Goal: Register for event/course: Sign up to attend an event or enroll in a course

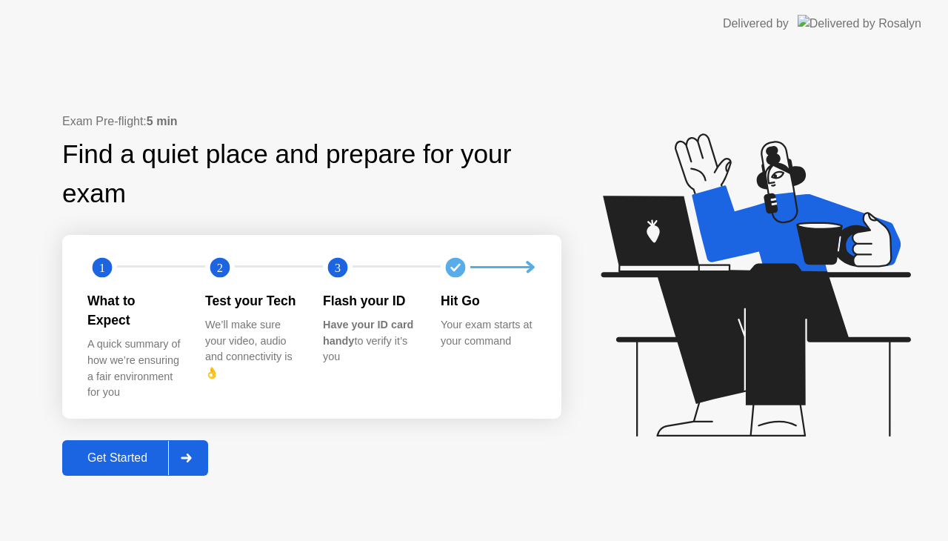
click at [120, 451] on div "Get Started" at bounding box center [117, 457] width 101 height 13
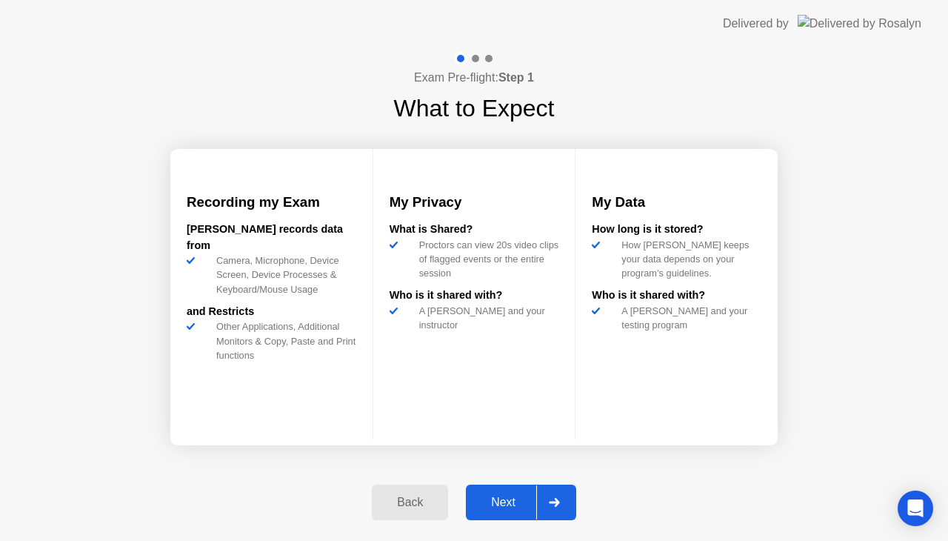
click at [499, 496] on div "Next" at bounding box center [503, 502] width 66 height 13
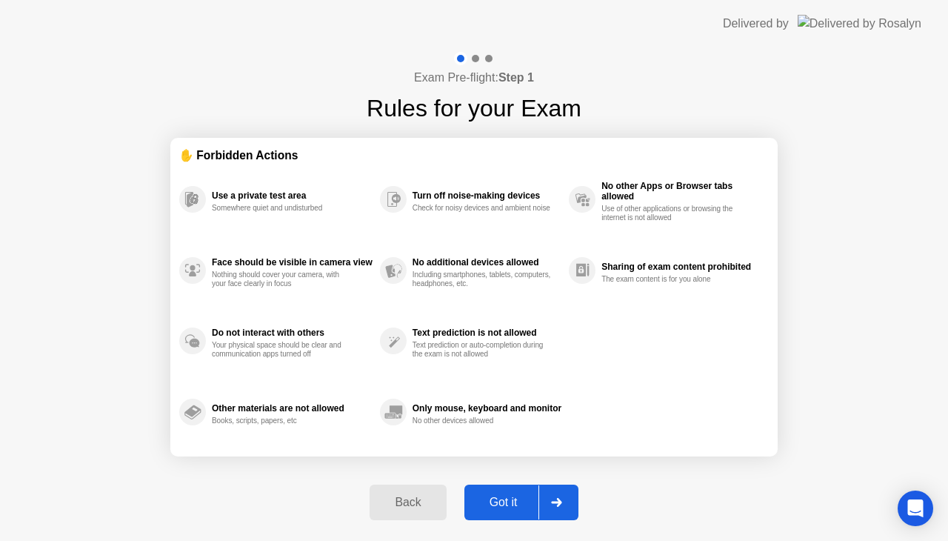
click at [500, 504] on div "Got it" at bounding box center [504, 502] width 70 height 13
select select "**********"
select select "*******"
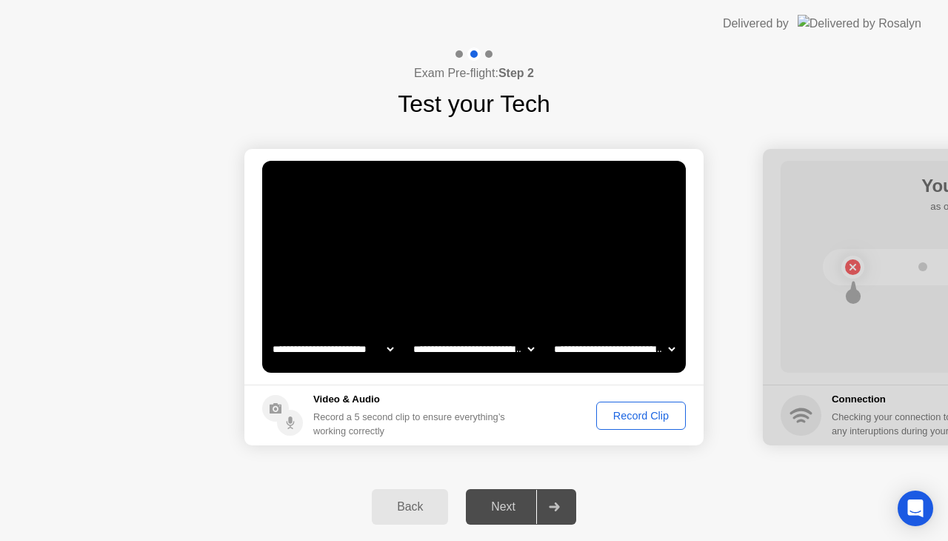
click at [633, 414] on div "Record Clip" at bounding box center [641, 416] width 79 height 12
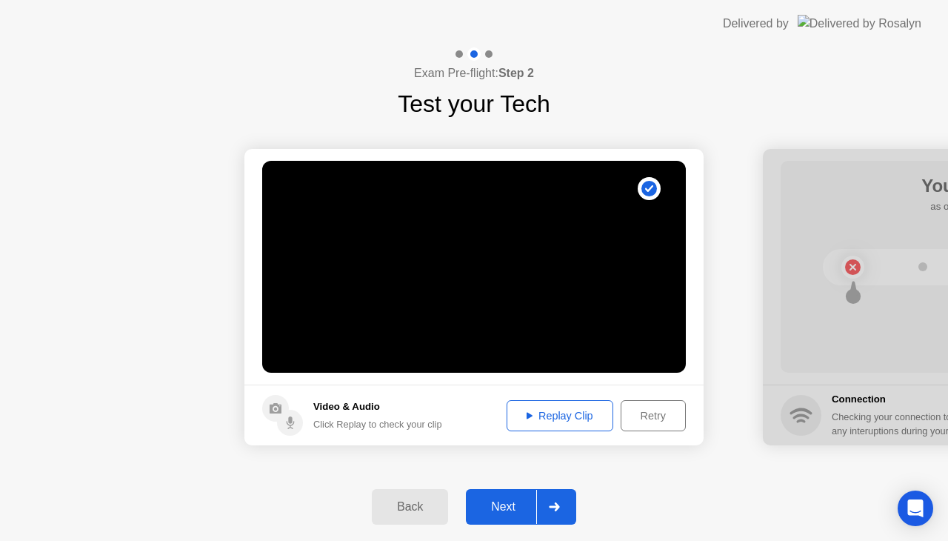
click at [559, 410] on div "Replay Clip" at bounding box center [560, 416] width 96 height 12
click at [505, 506] on div "Next" at bounding box center [503, 506] width 66 height 13
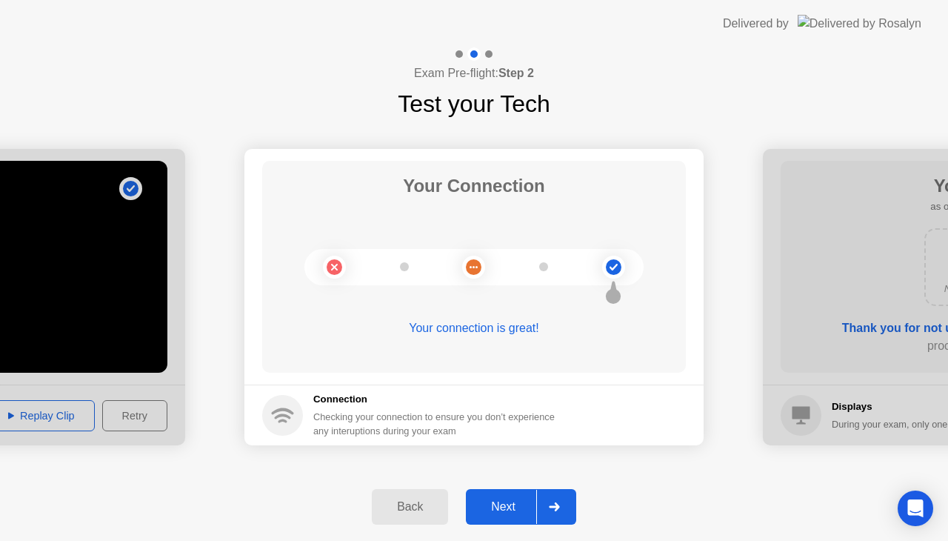
click at [505, 507] on div "Next" at bounding box center [503, 506] width 66 height 13
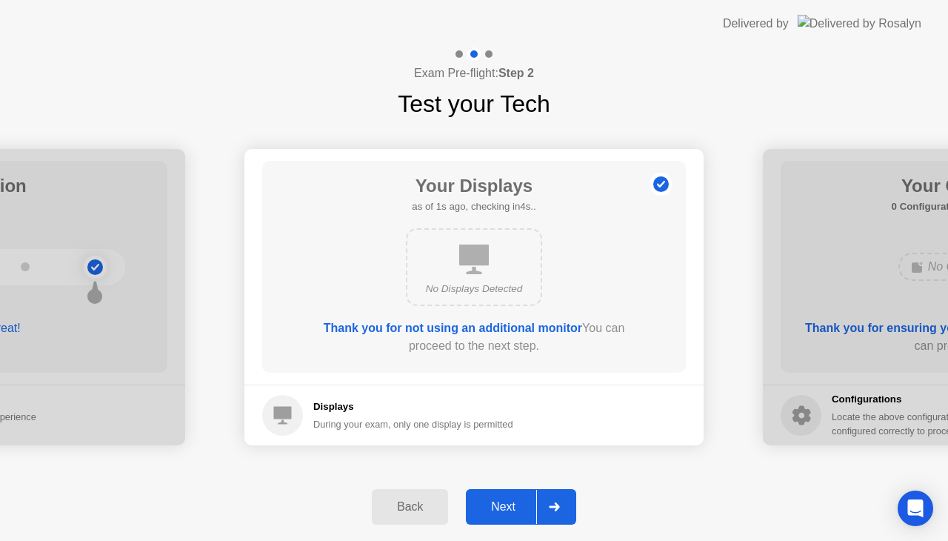
click at [505, 507] on div "Next" at bounding box center [503, 506] width 66 height 13
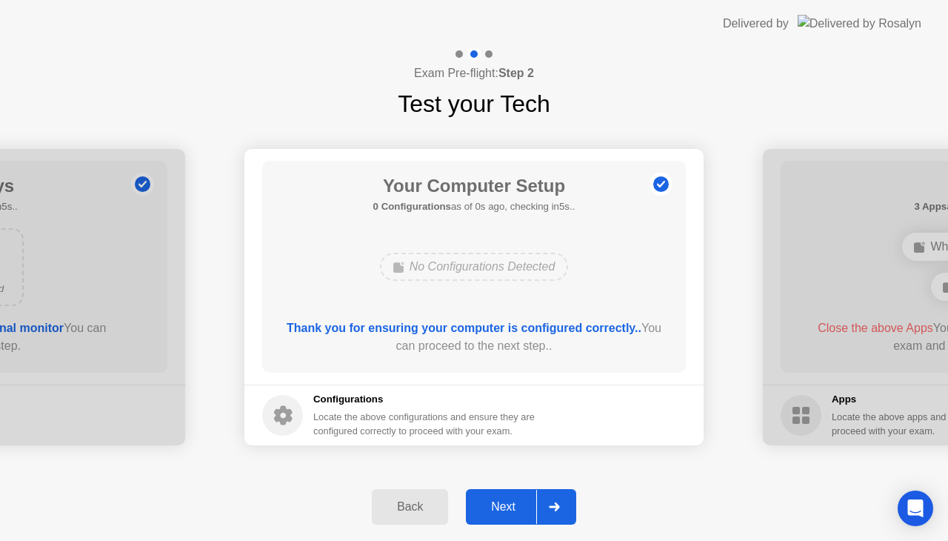
click at [505, 507] on div "Next" at bounding box center [503, 506] width 66 height 13
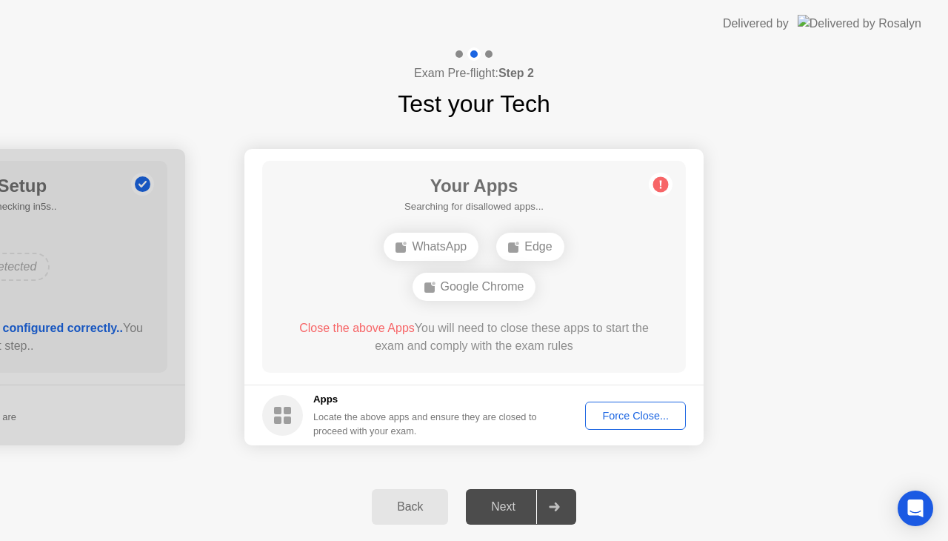
click at [639, 420] on div "Force Close..." at bounding box center [635, 416] width 90 height 12
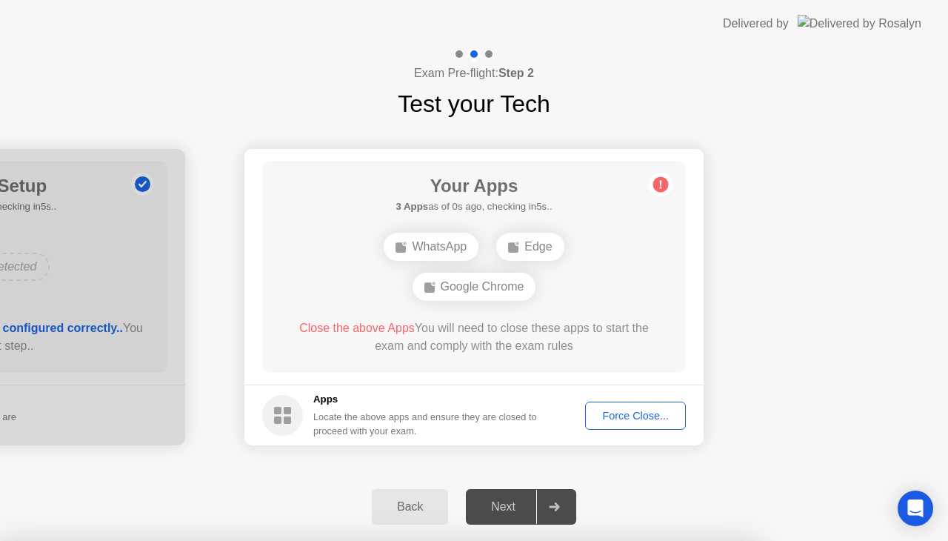
click at [505, 507] on div "Next" at bounding box center [503, 506] width 66 height 13
click at [655, 410] on div "Force Close..." at bounding box center [635, 416] width 90 height 12
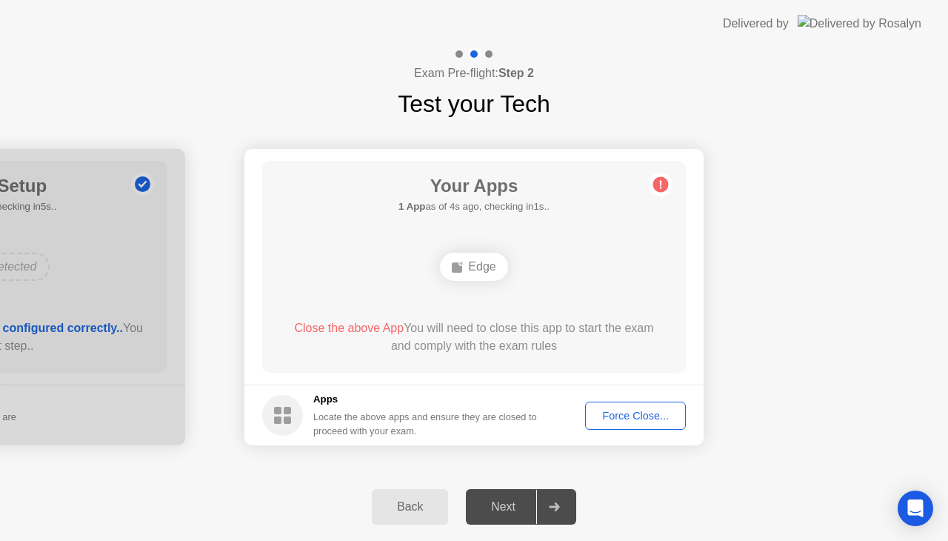
click at [503, 511] on div "Next" at bounding box center [503, 506] width 66 height 13
click at [627, 413] on div "Force Close..." at bounding box center [635, 416] width 90 height 12
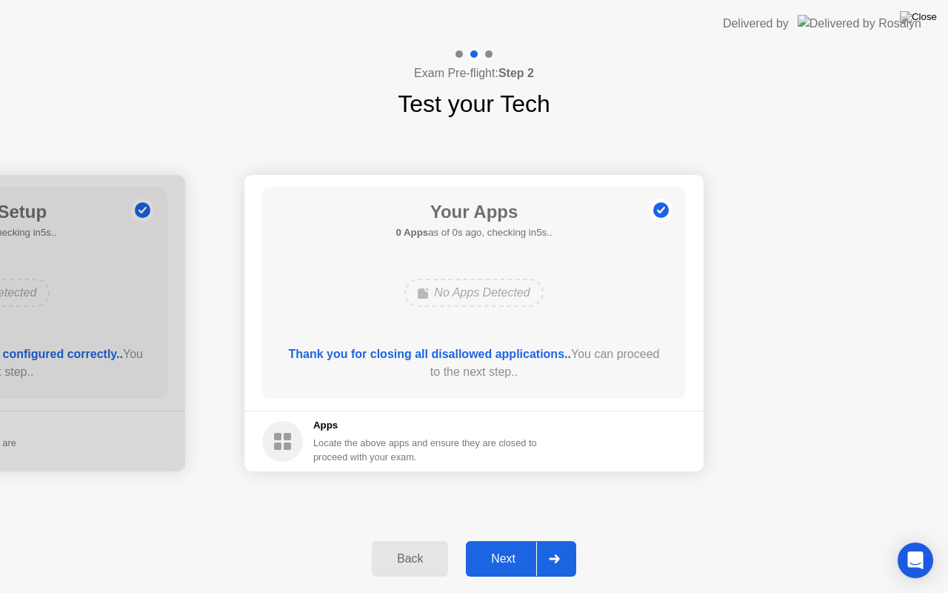
click at [507, 540] on div "Next" at bounding box center [503, 558] width 66 height 13
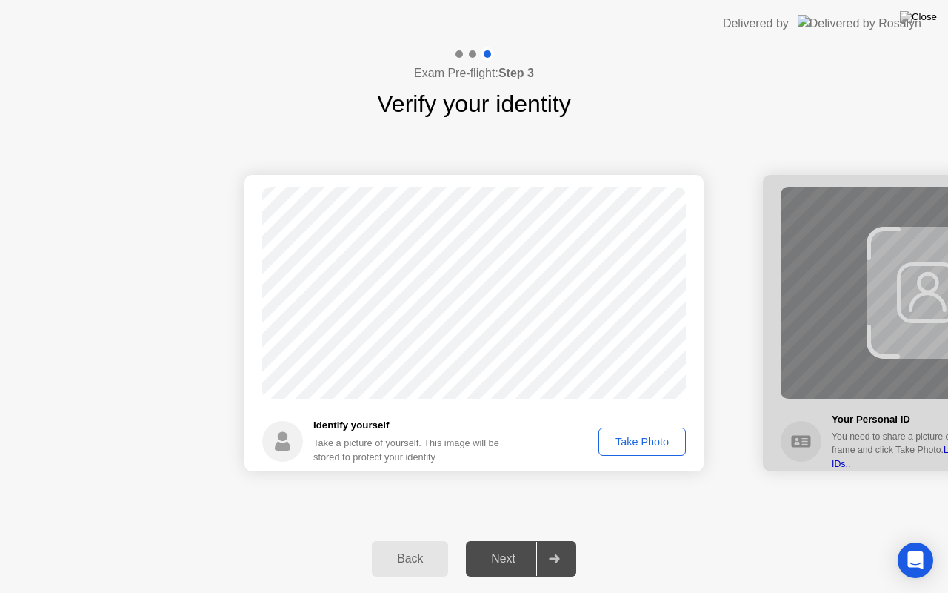
click at [647, 444] on div "Take Photo" at bounding box center [642, 442] width 77 height 12
click at [516, 540] on div "Next" at bounding box center [503, 558] width 66 height 13
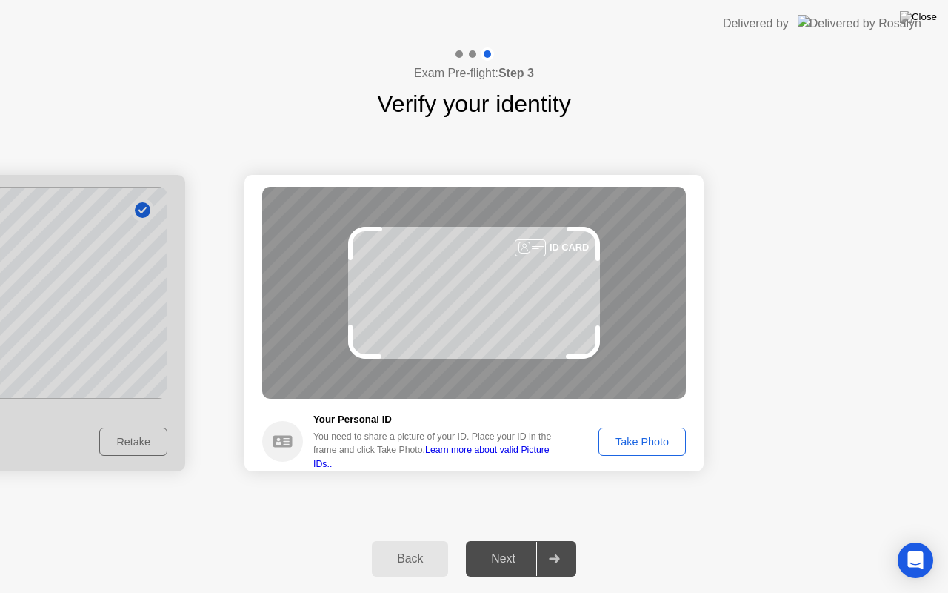
click at [634, 438] on div "Take Photo" at bounding box center [642, 442] width 77 height 12
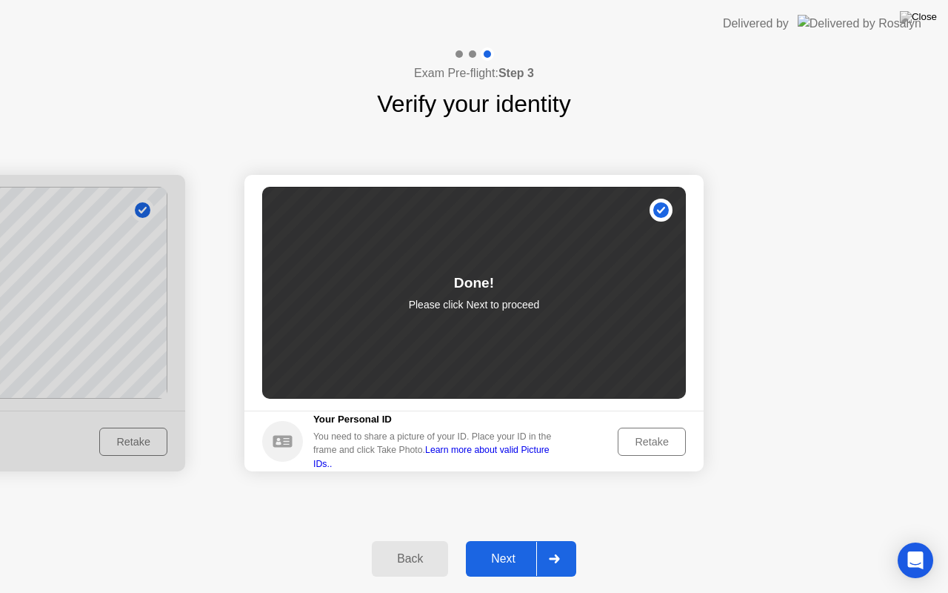
click at [504, 540] on div "Next" at bounding box center [503, 558] width 66 height 13
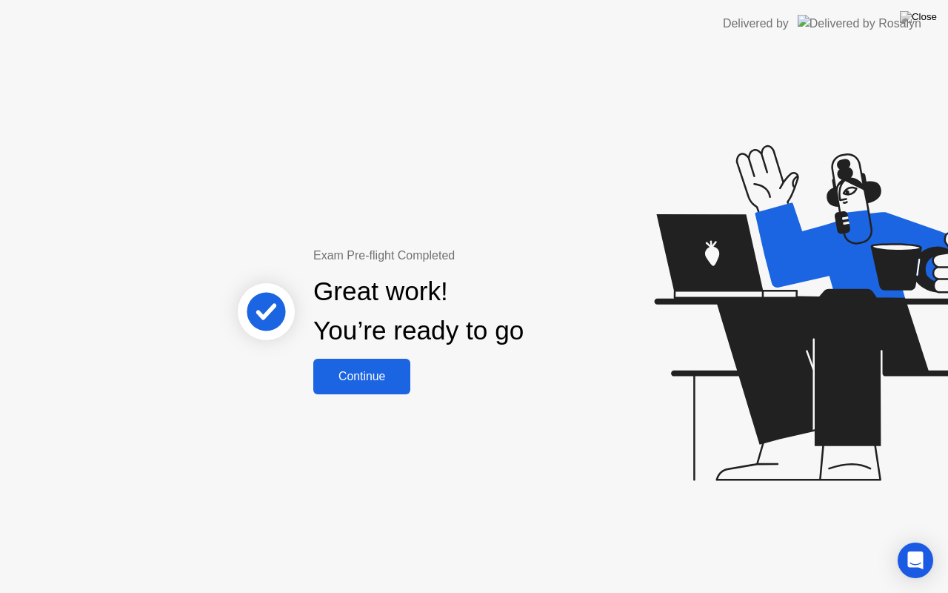
click at [378, 374] on div "Continue" at bounding box center [362, 376] width 88 height 13
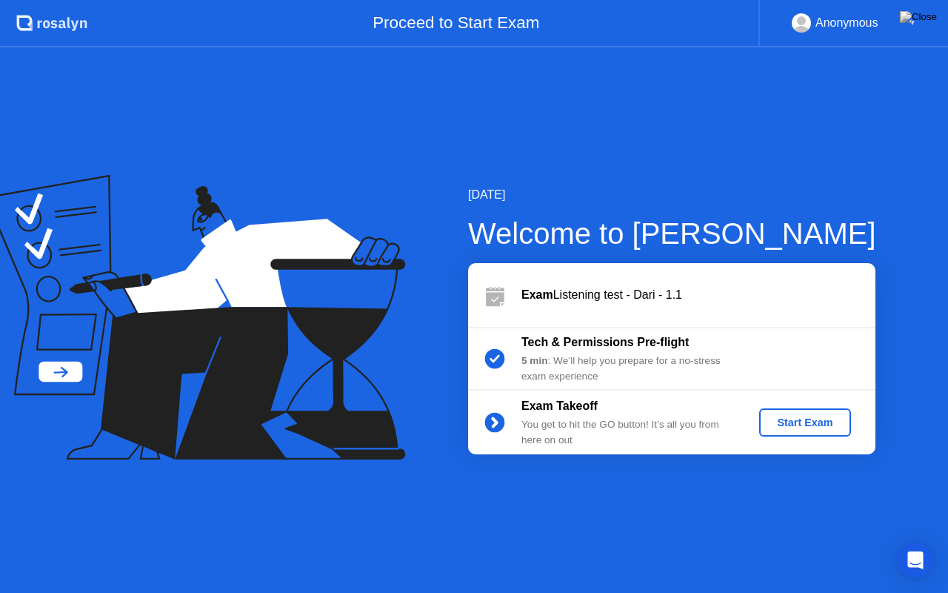
click at [812, 416] on div "Start Exam" at bounding box center [804, 422] width 79 height 12
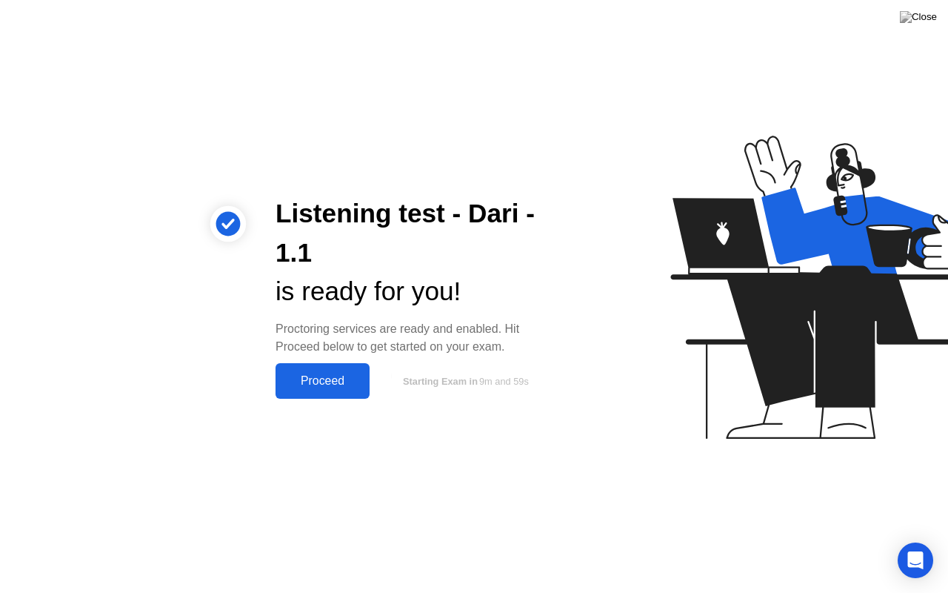
click at [342, 384] on div "Proceed" at bounding box center [322, 380] width 85 height 13
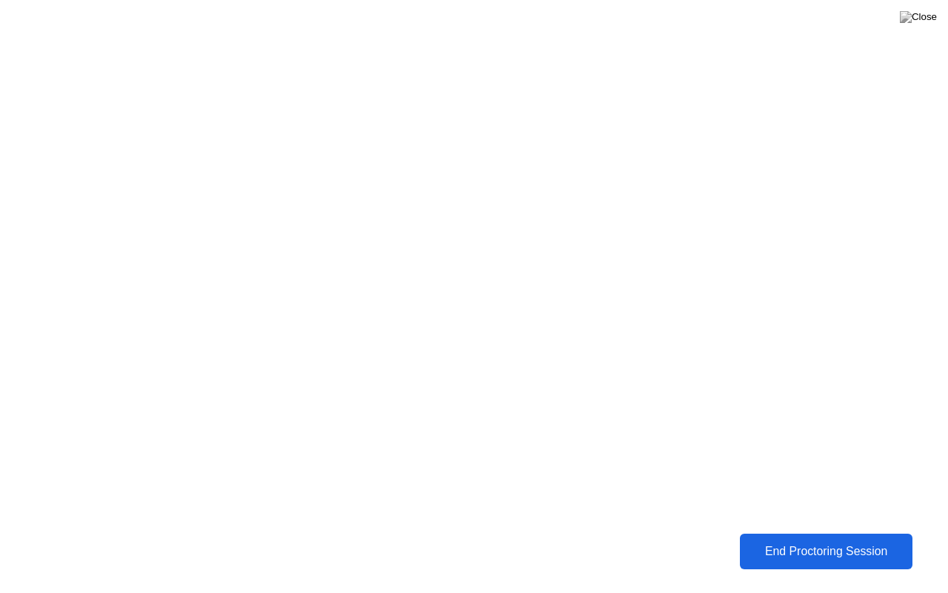
click at [797, 540] on div "End Proctoring Session" at bounding box center [827, 551] width 164 height 13
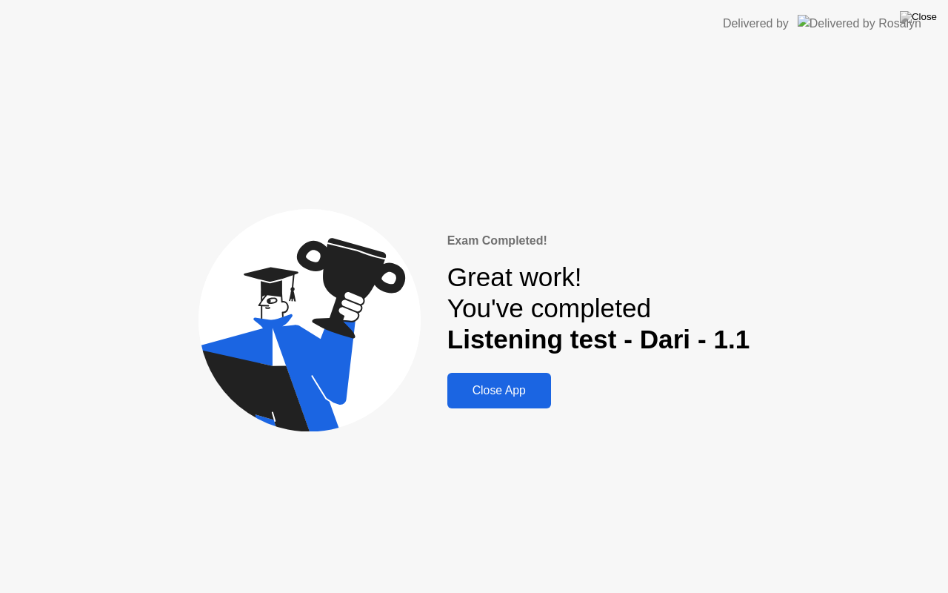
click at [518, 396] on div "Close App" at bounding box center [499, 390] width 95 height 13
